Goal: Information Seeking & Learning: Learn about a topic

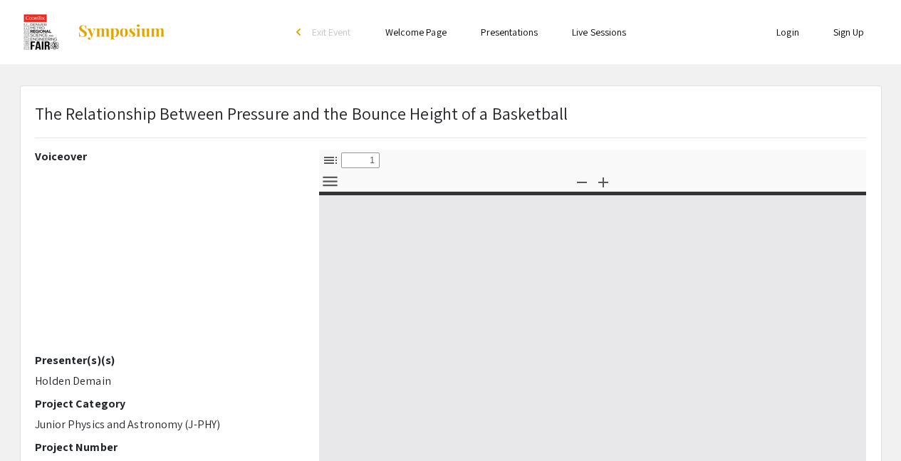
select select "custom"
type input "0"
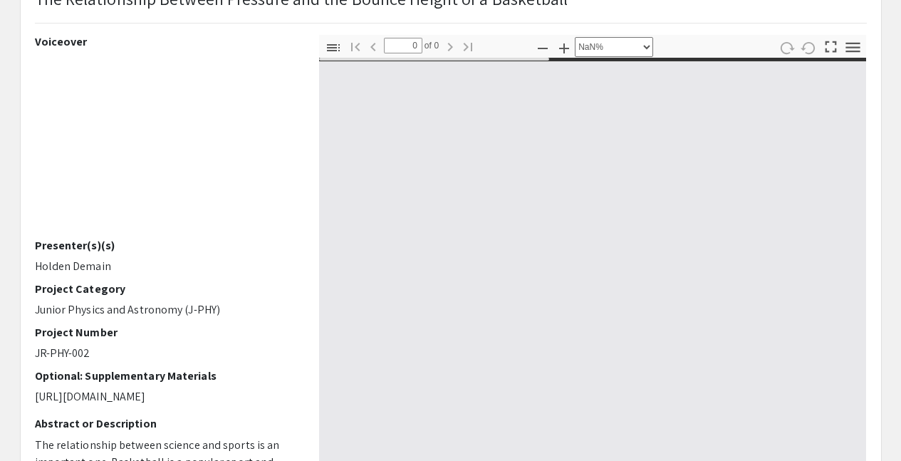
select select "auto"
type input "1"
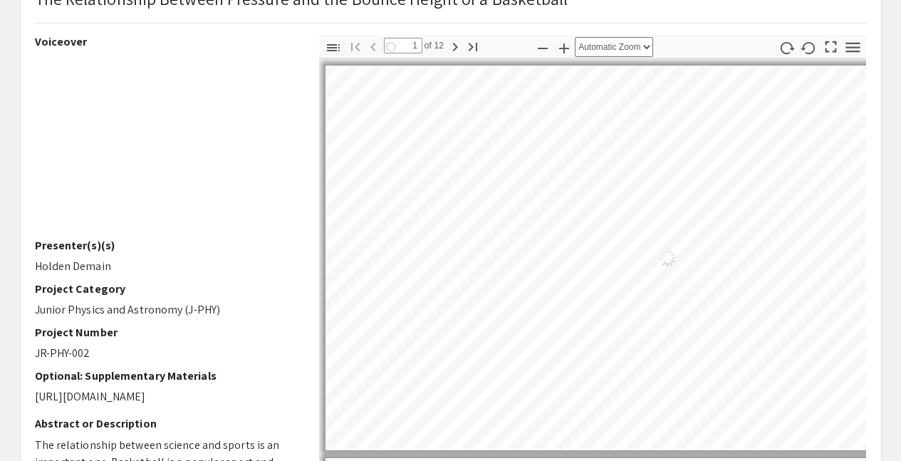
select select "auto"
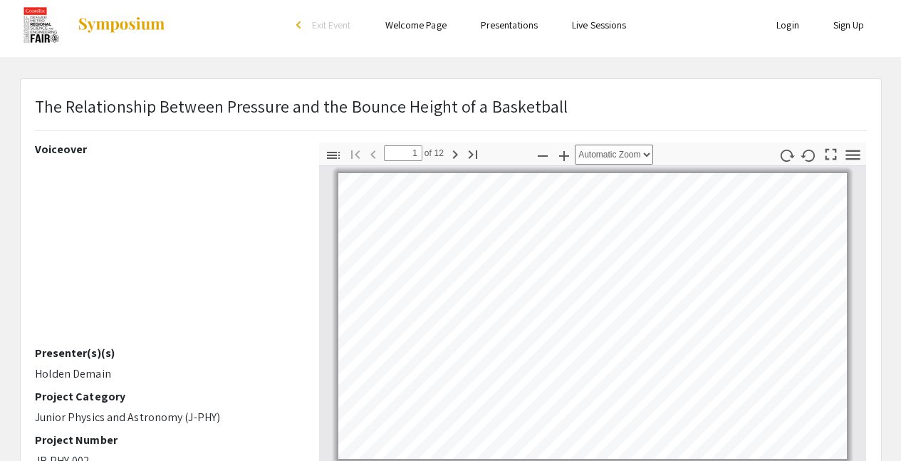
scroll to position [8, 0]
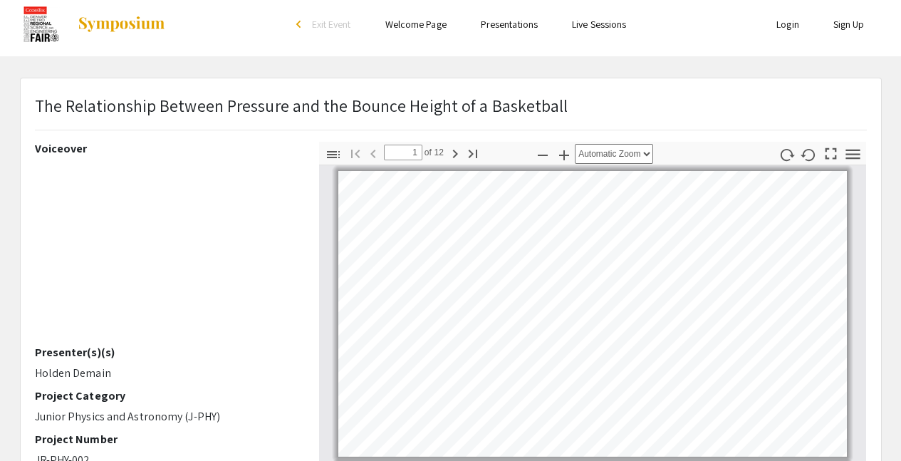
type input "2"
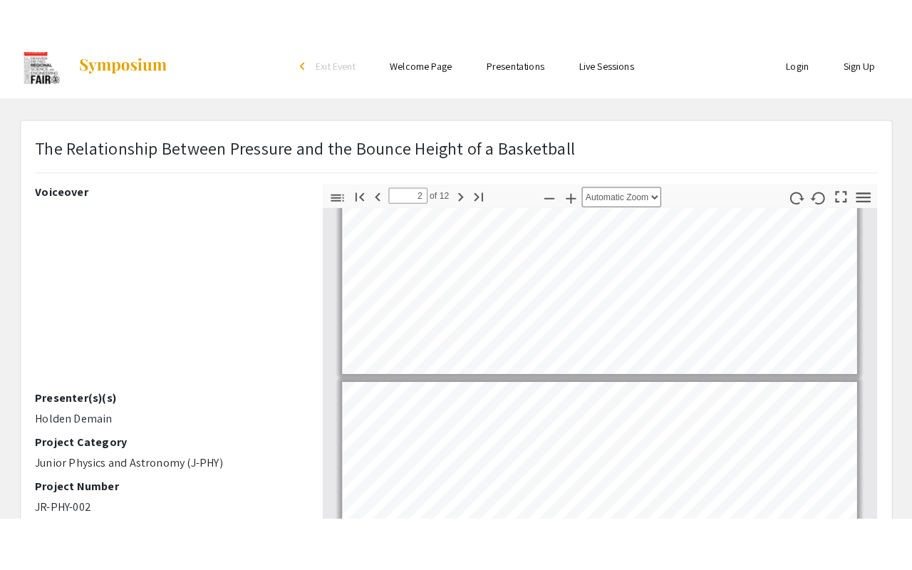
scroll to position [0, 0]
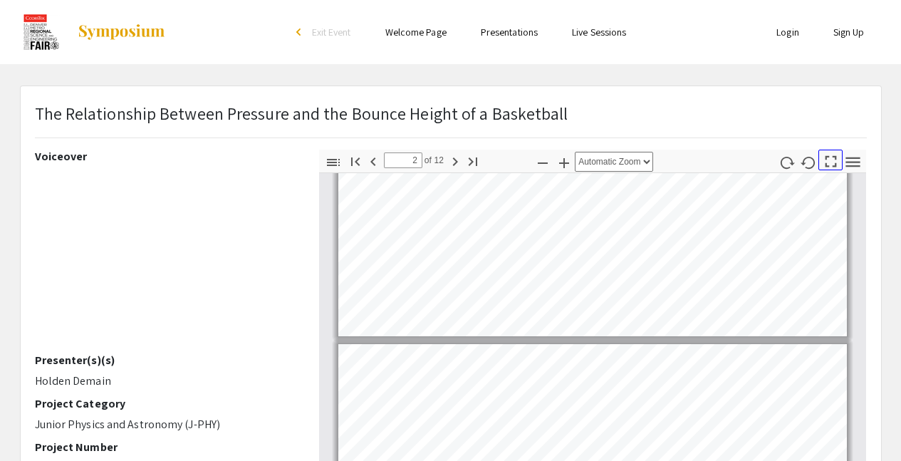
click at [841, 162] on div "Hand Tool Text Selection Tool Presentation Mode Open Print Download Current Vie…" at bounding box center [819, 163] width 88 height 26
click at [849, 159] on icon "button" at bounding box center [853, 161] width 19 height 19
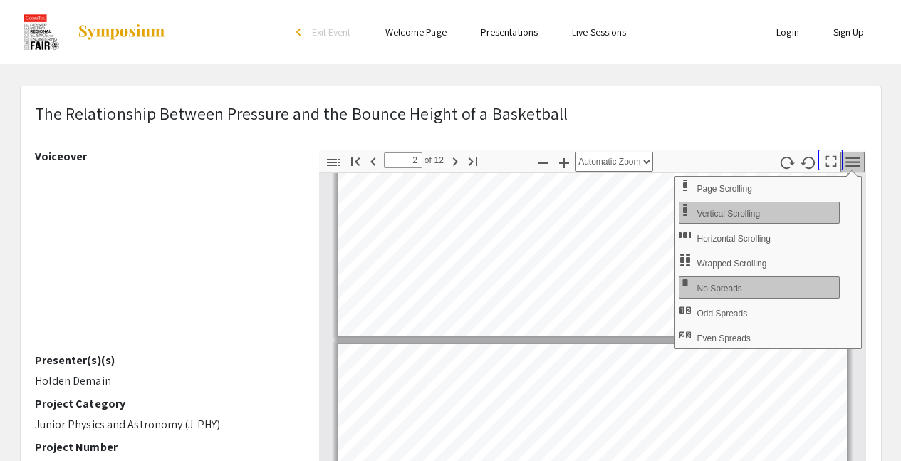
click at [828, 163] on icon "button" at bounding box center [830, 161] width 19 height 19
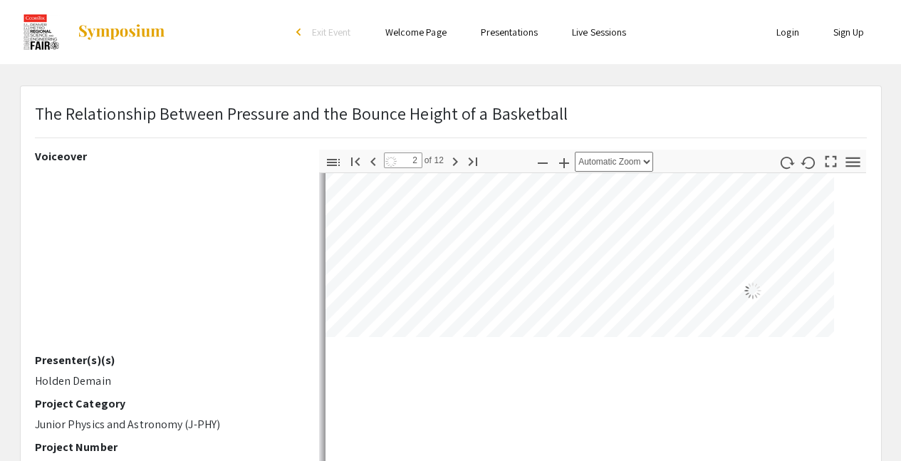
select select "page-fit"
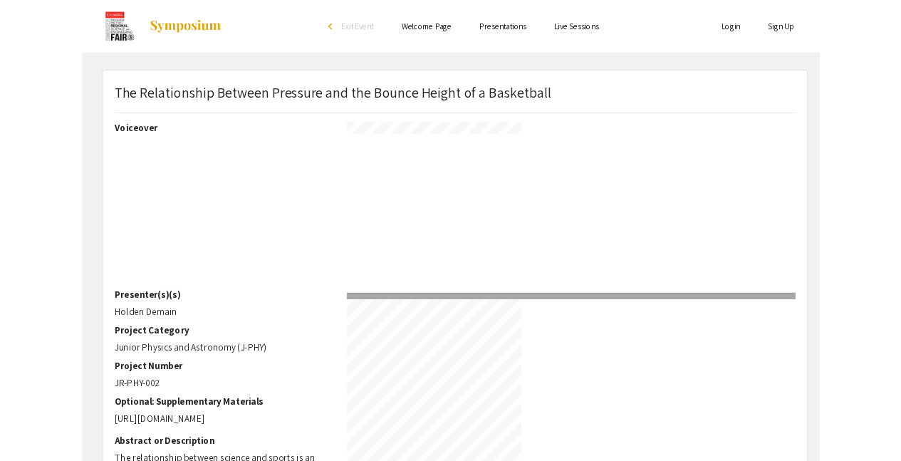
scroll to position [569, 0]
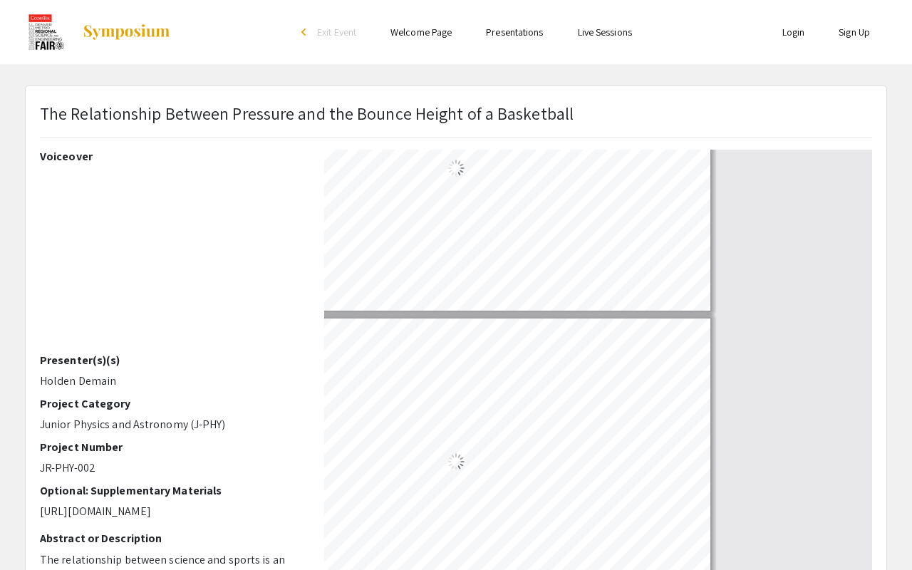
type input "1"
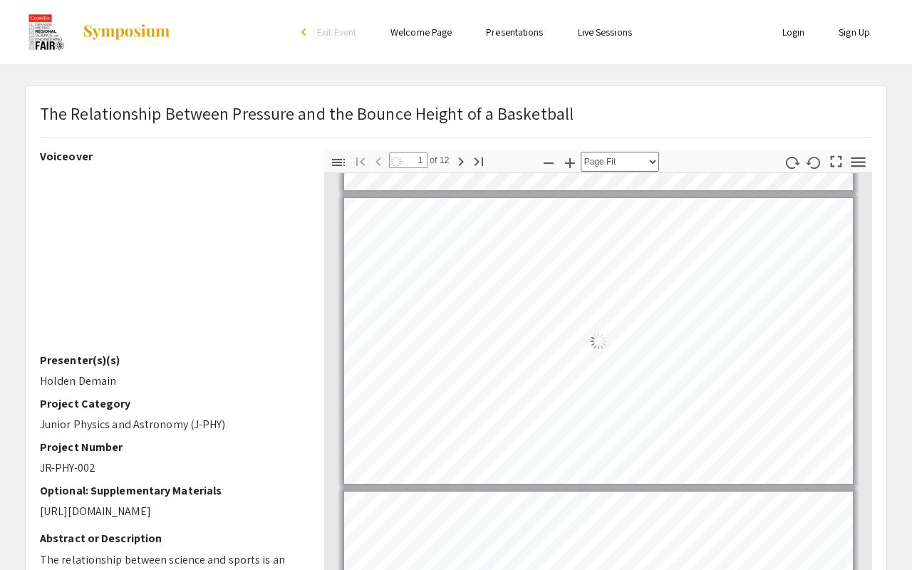
select select "auto"
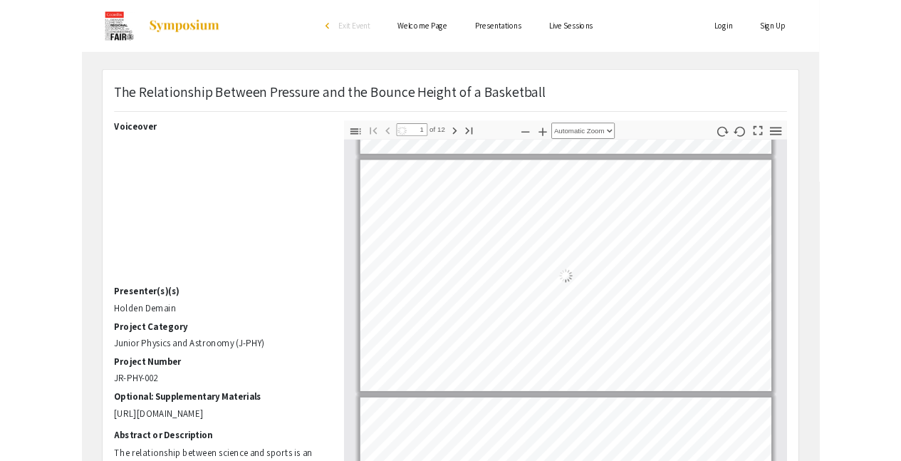
scroll to position [7, 0]
